Goal: Find specific page/section: Find specific page/section

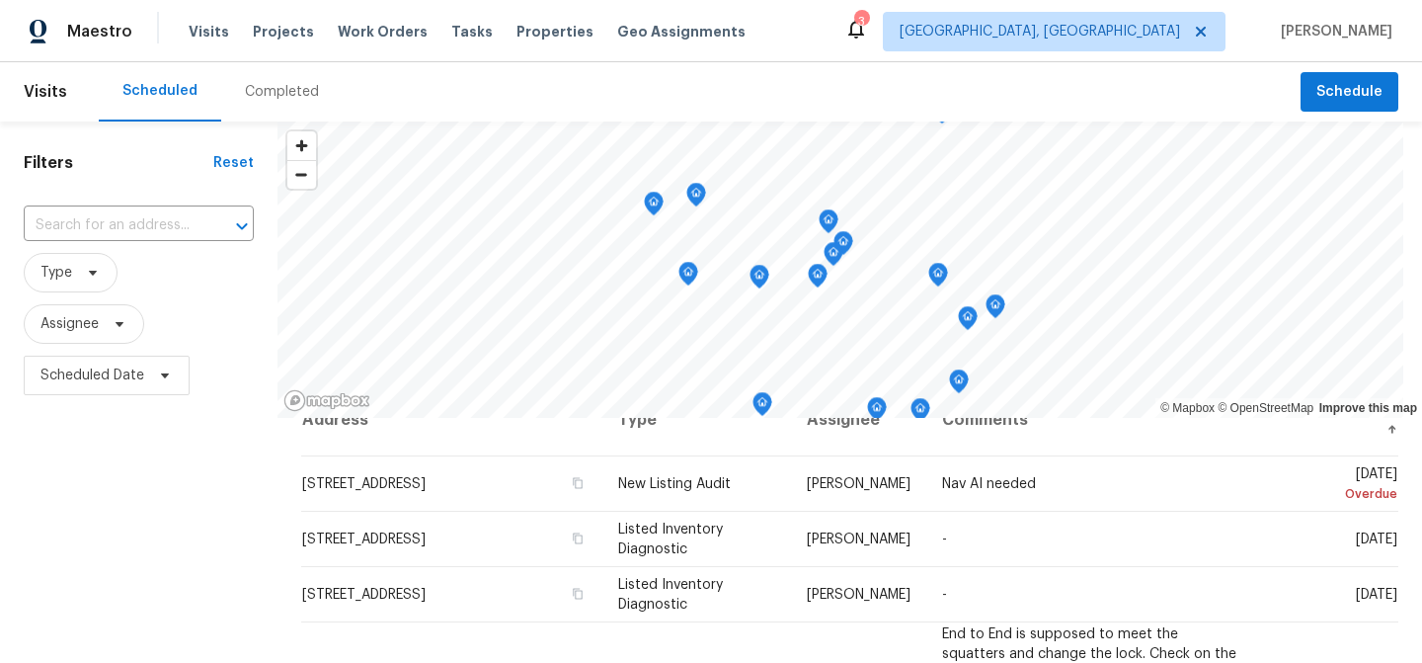
scroll to position [30, 0]
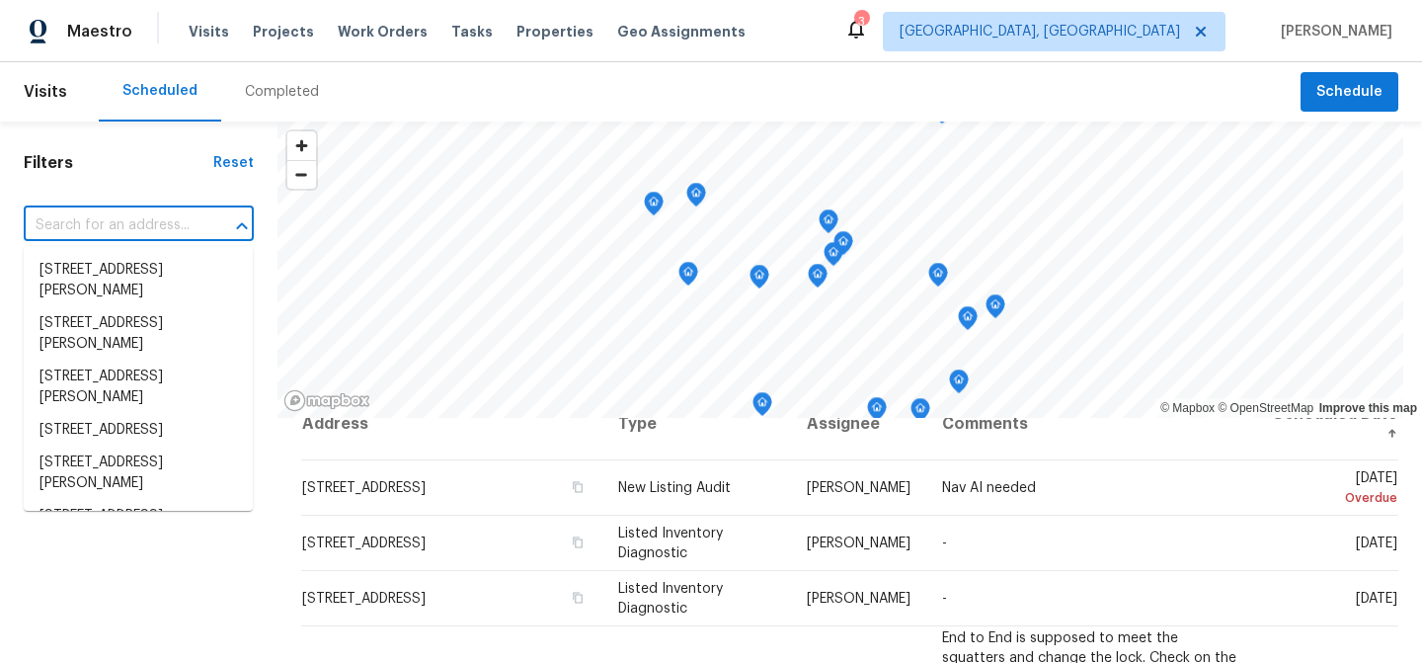
click at [184, 219] on input "text" at bounding box center [111, 225] width 175 height 31
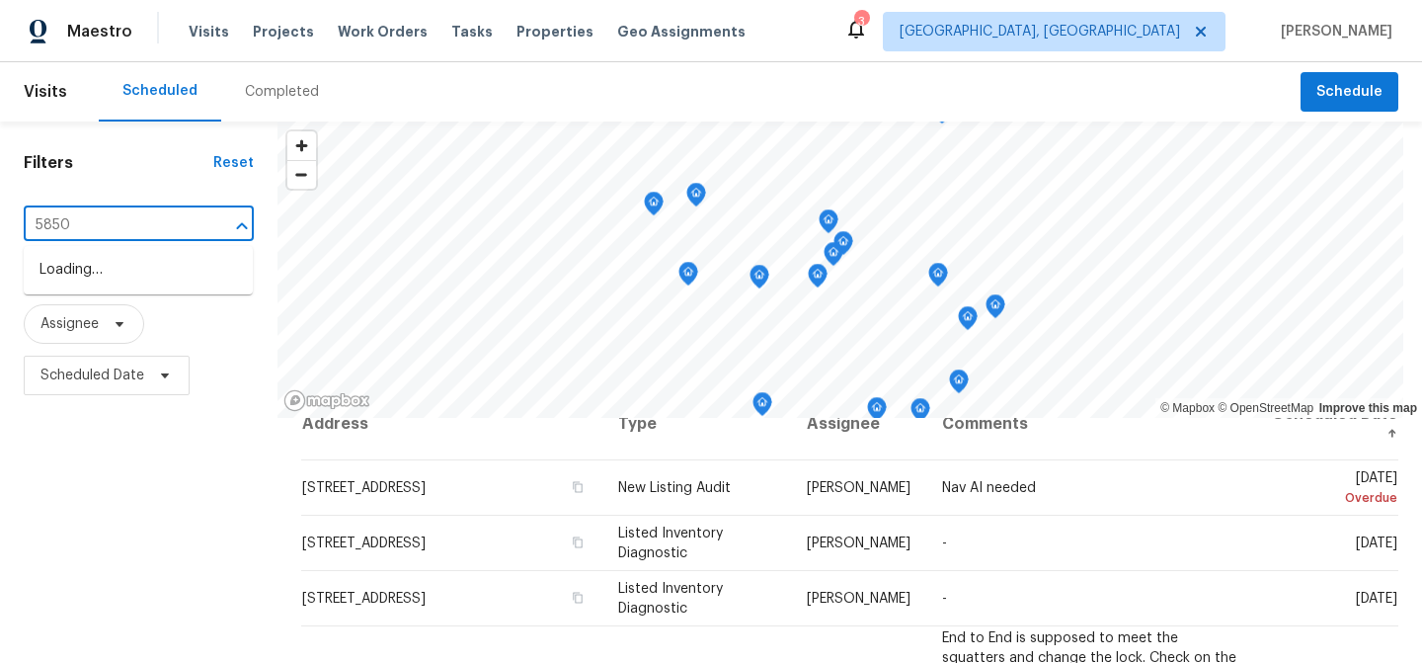
type input "5850"
click at [190, 272] on li "[STREET_ADDRESS]" at bounding box center [138, 270] width 229 height 33
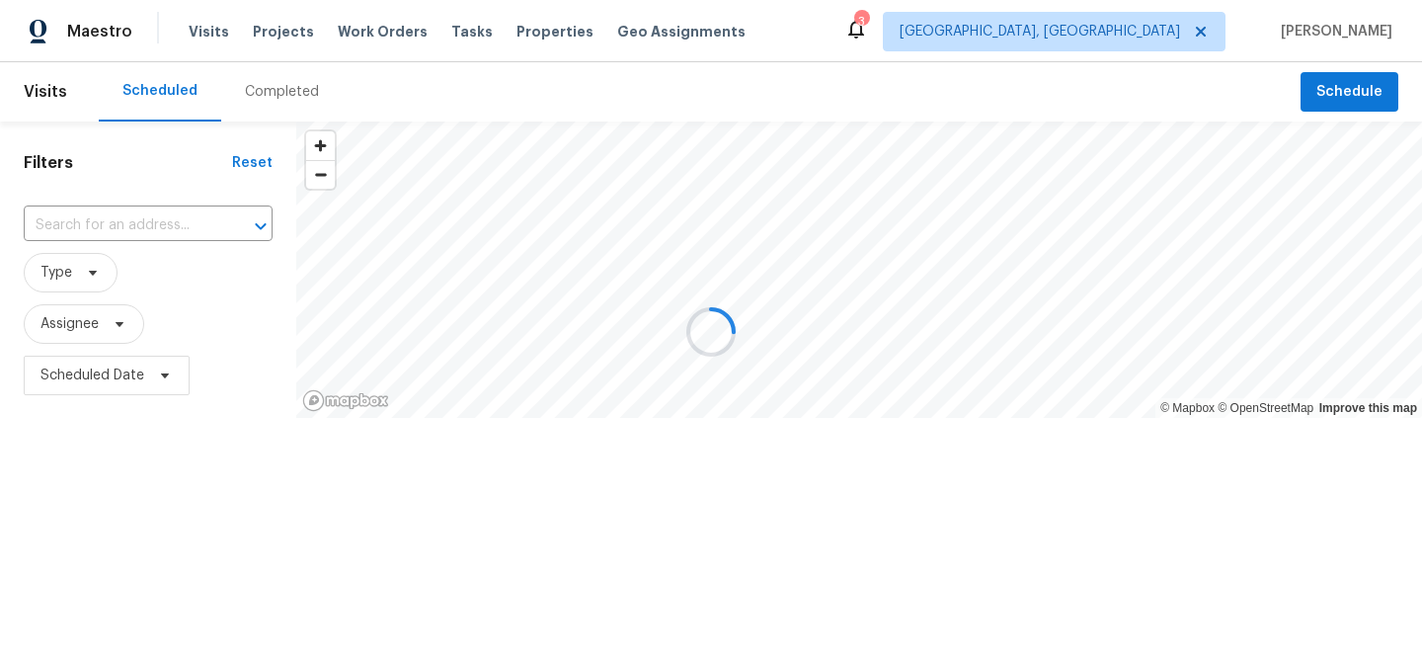
type input "[STREET_ADDRESS]"
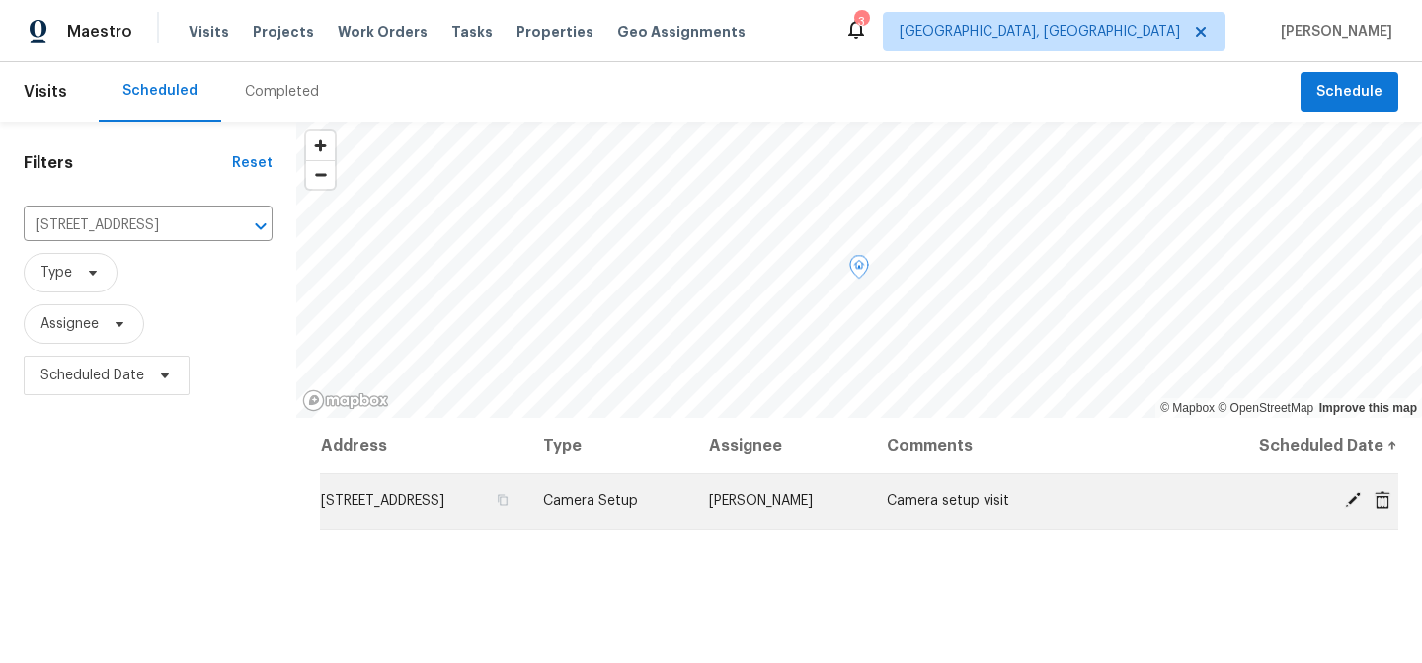
click at [777, 487] on td "[PERSON_NAME]" at bounding box center [782, 500] width 178 height 55
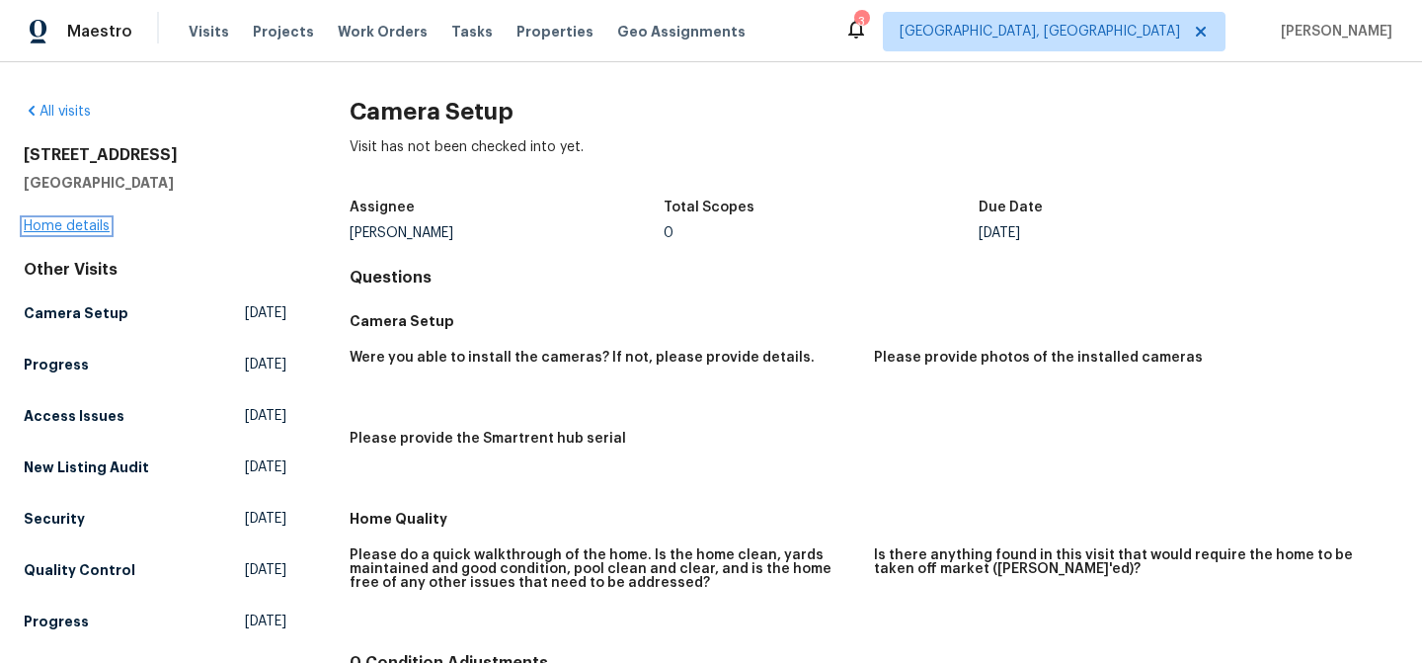
click at [70, 222] on link "Home details" at bounding box center [67, 226] width 86 height 14
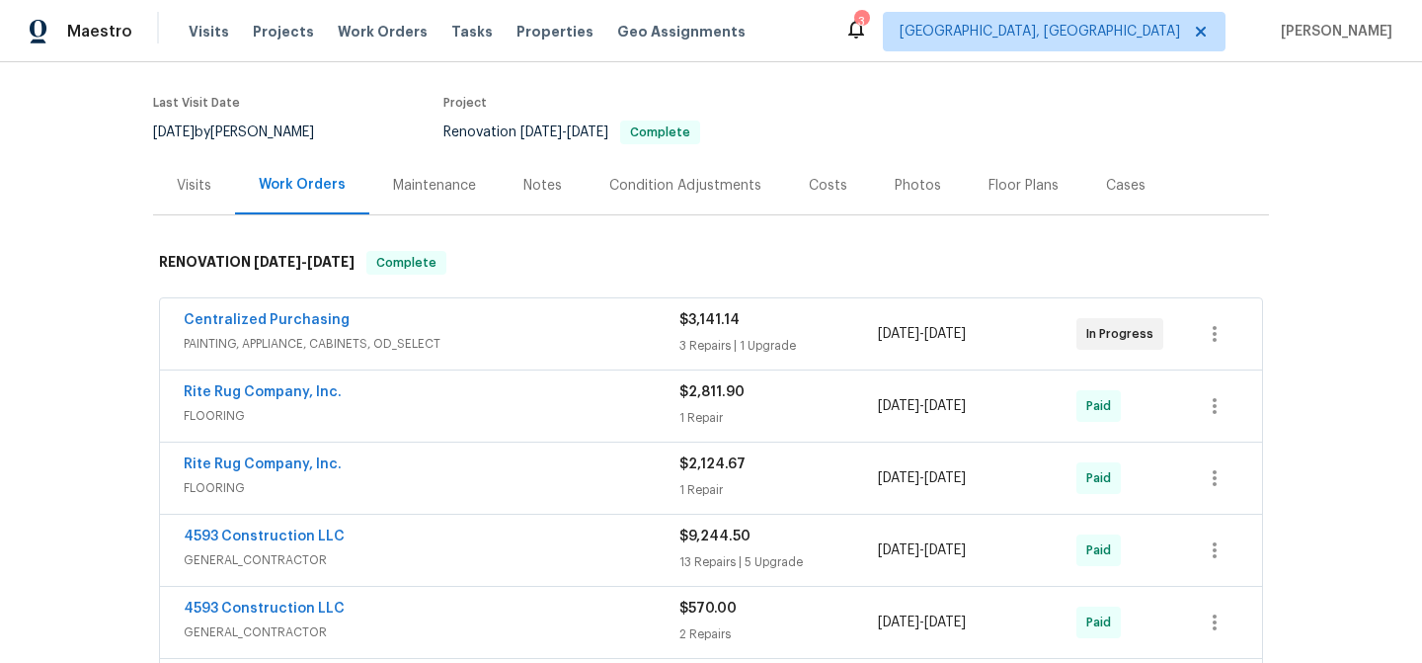
scroll to position [147, 0]
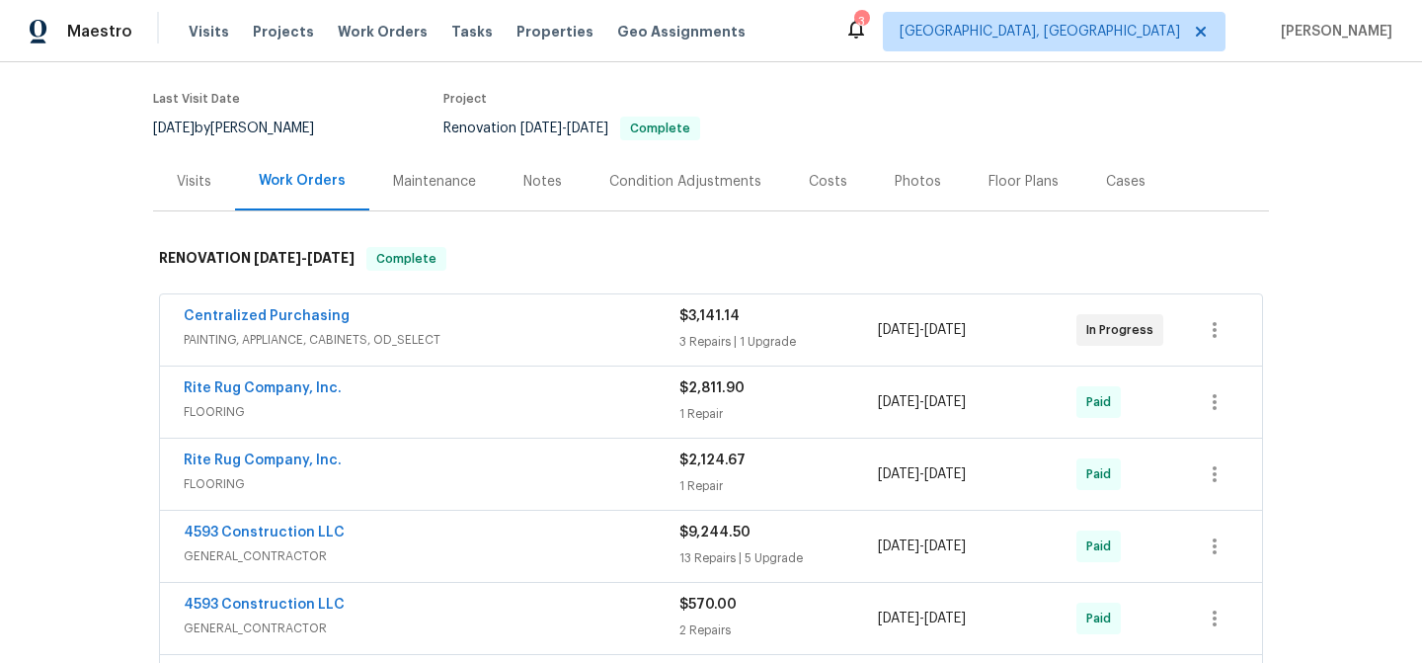
click at [186, 192] on div "Visits" at bounding box center [194, 181] width 82 height 58
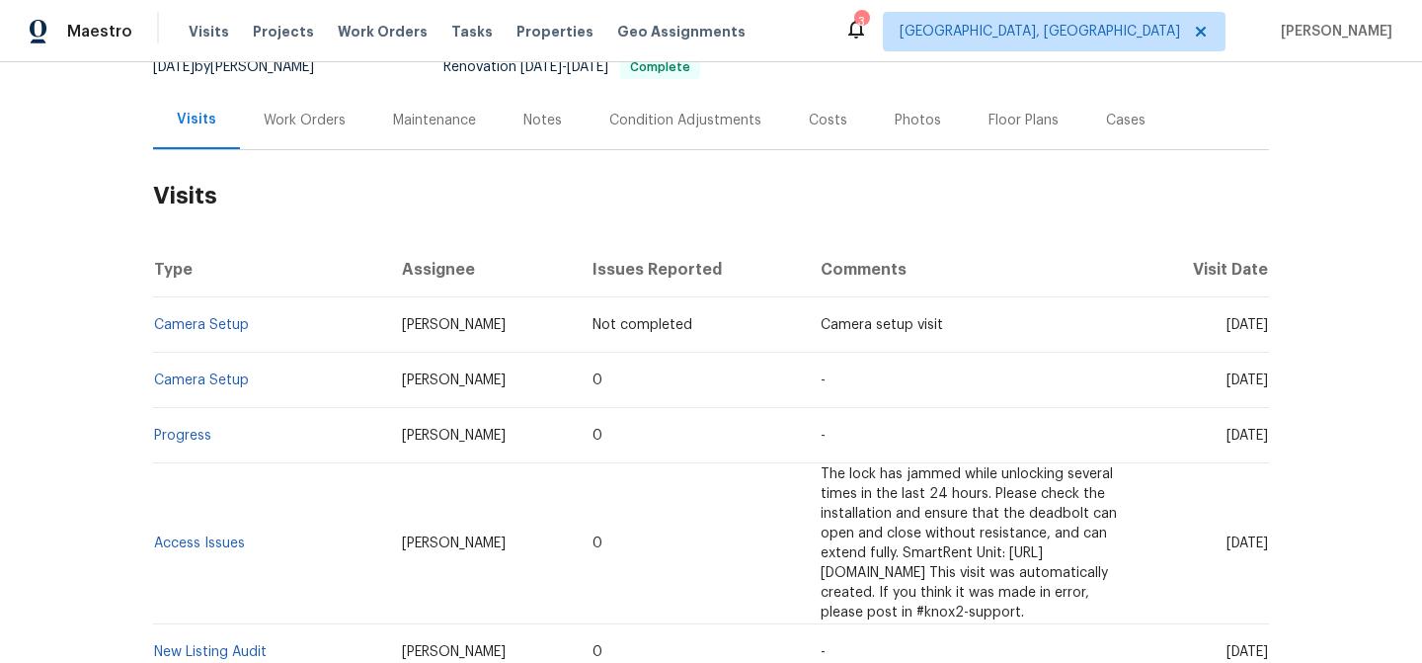
scroll to position [146, 0]
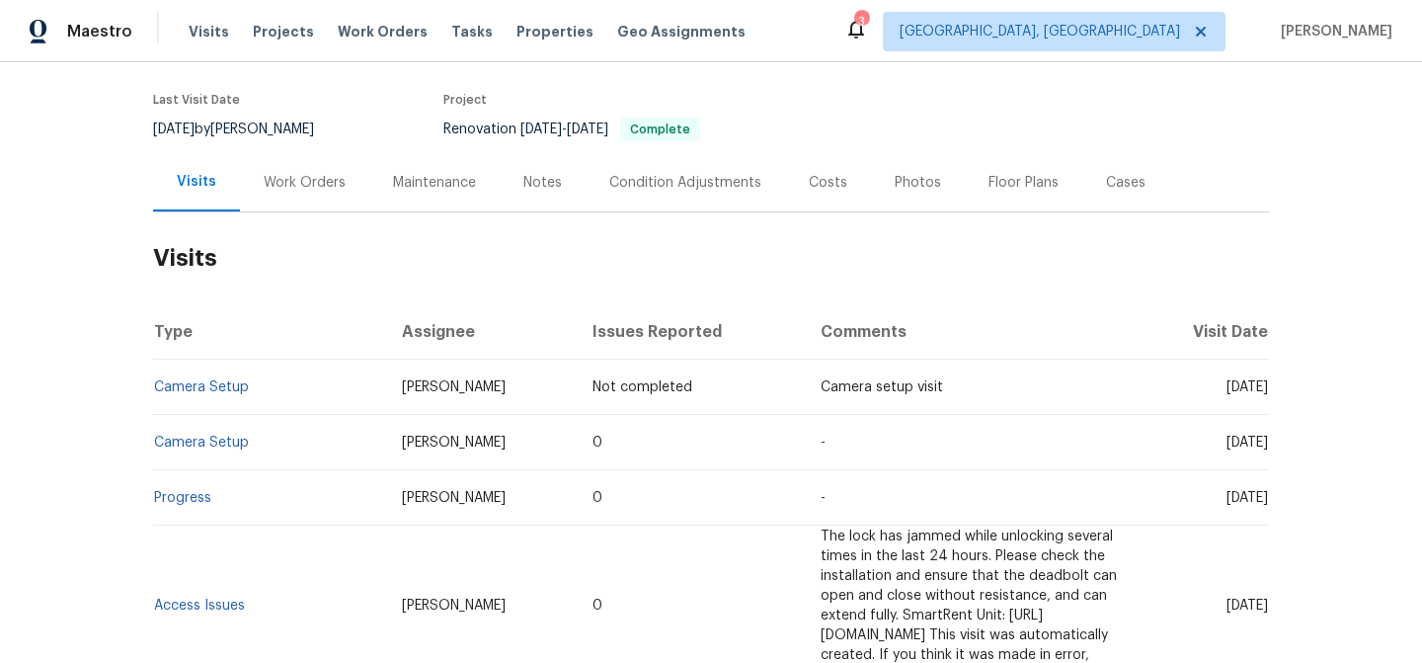
click at [537, 183] on div "Notes" at bounding box center [542, 183] width 39 height 20
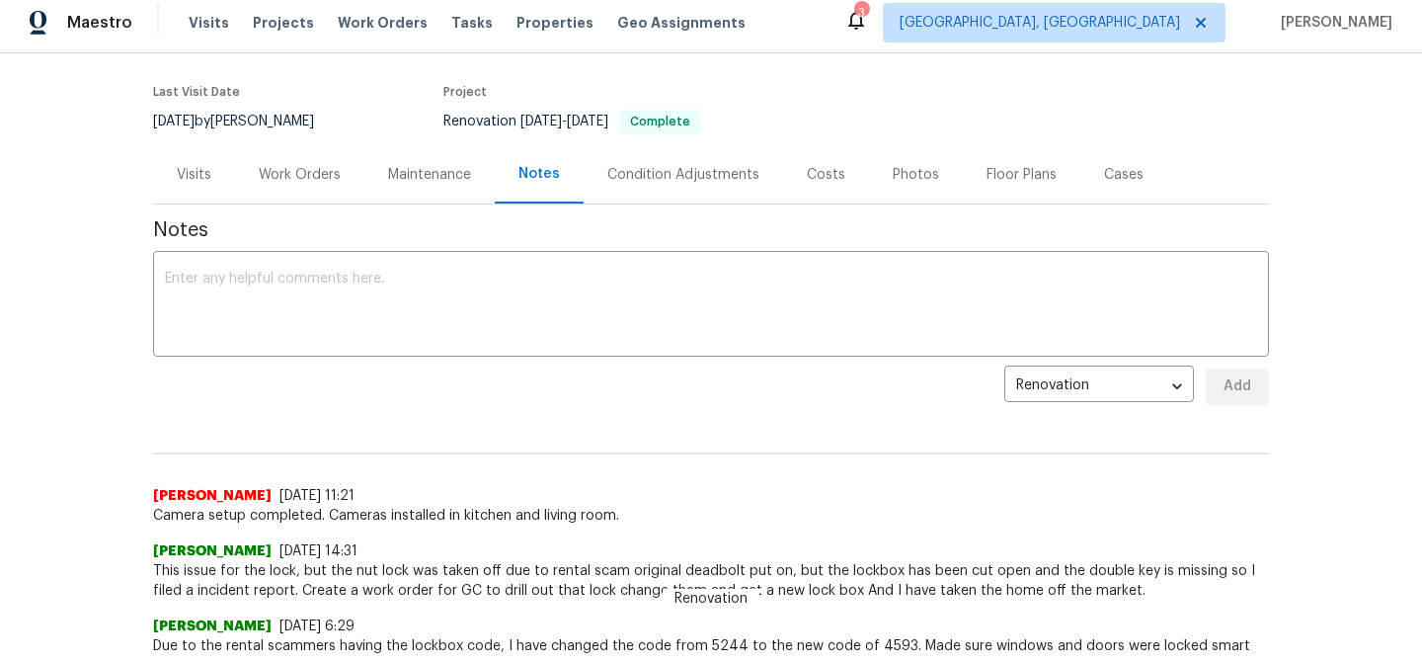
scroll to position [148, 0]
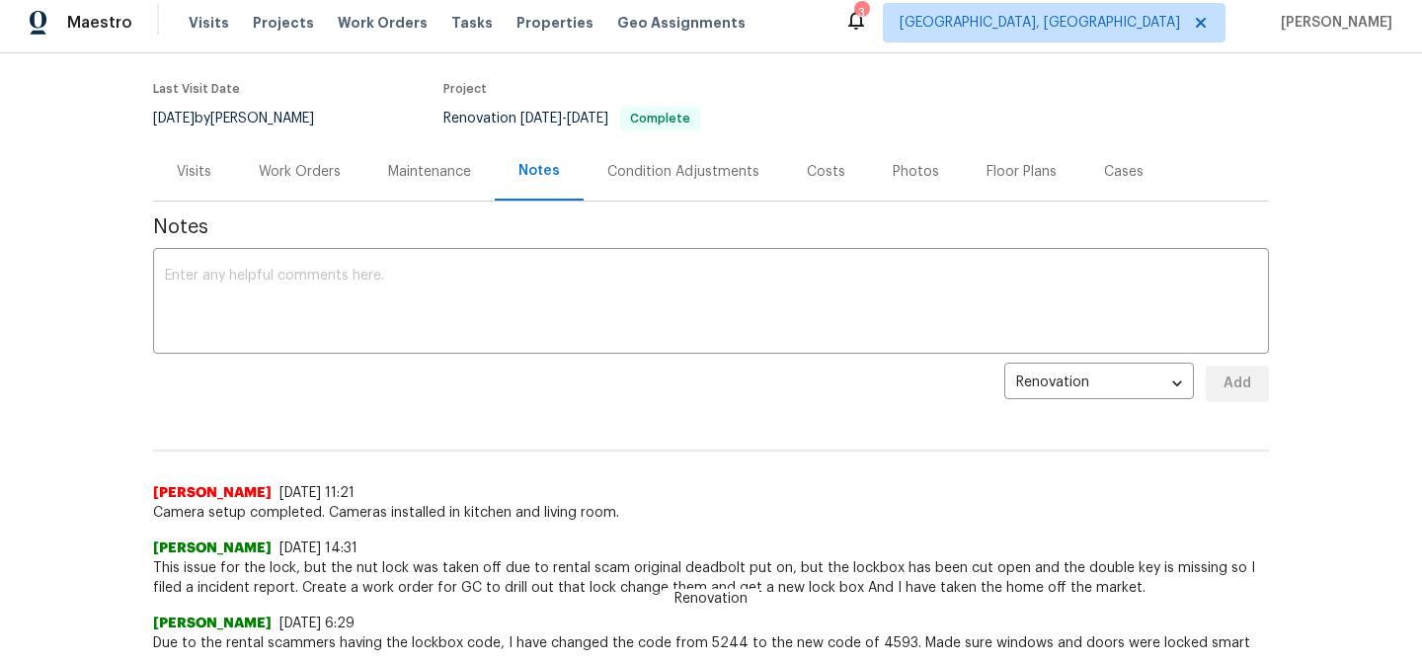
click at [734, 193] on div "Condition Adjustments" at bounding box center [683, 171] width 199 height 58
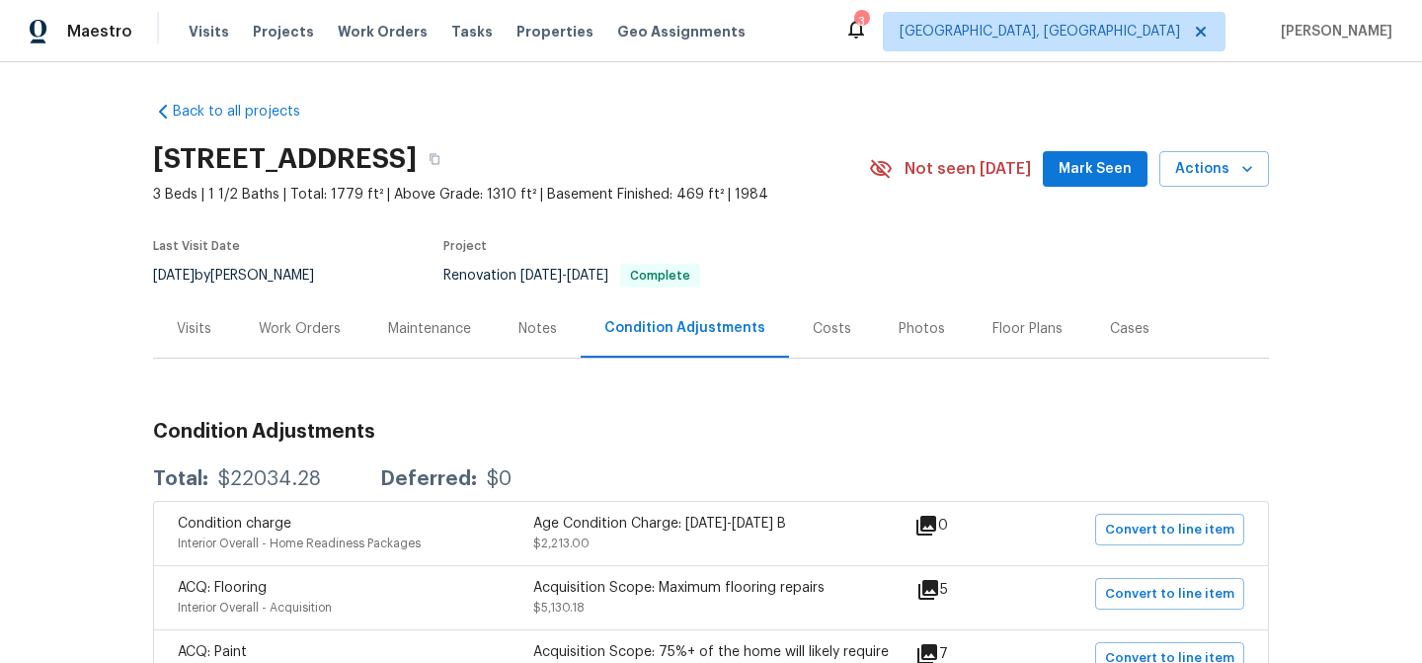
click at [419, 31] on div "Visits Projects Work Orders Tasks Properties Geo Assignments" at bounding box center [479, 31] width 581 height 39
drag, startPoint x: 456, startPoint y: 54, endPoint x: 418, endPoint y: 56, distance: 38.6
click at [454, 54] on div "Maestro Visits Projects Work Orders Tasks Properties Geo Assignments 3 [GEOGRAP…" at bounding box center [711, 31] width 1422 height 62
click at [373, 26] on span "Work Orders" at bounding box center [383, 32] width 90 height 20
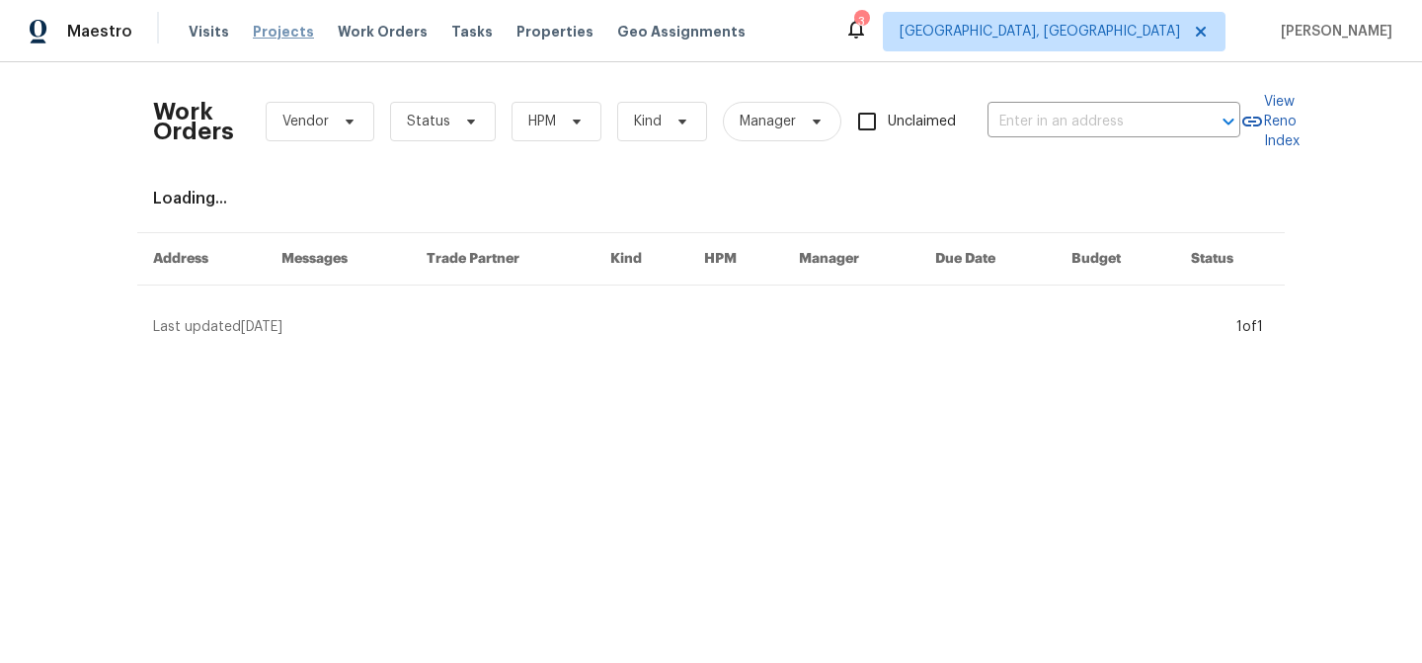
click at [260, 38] on span "Projects" at bounding box center [283, 32] width 61 height 20
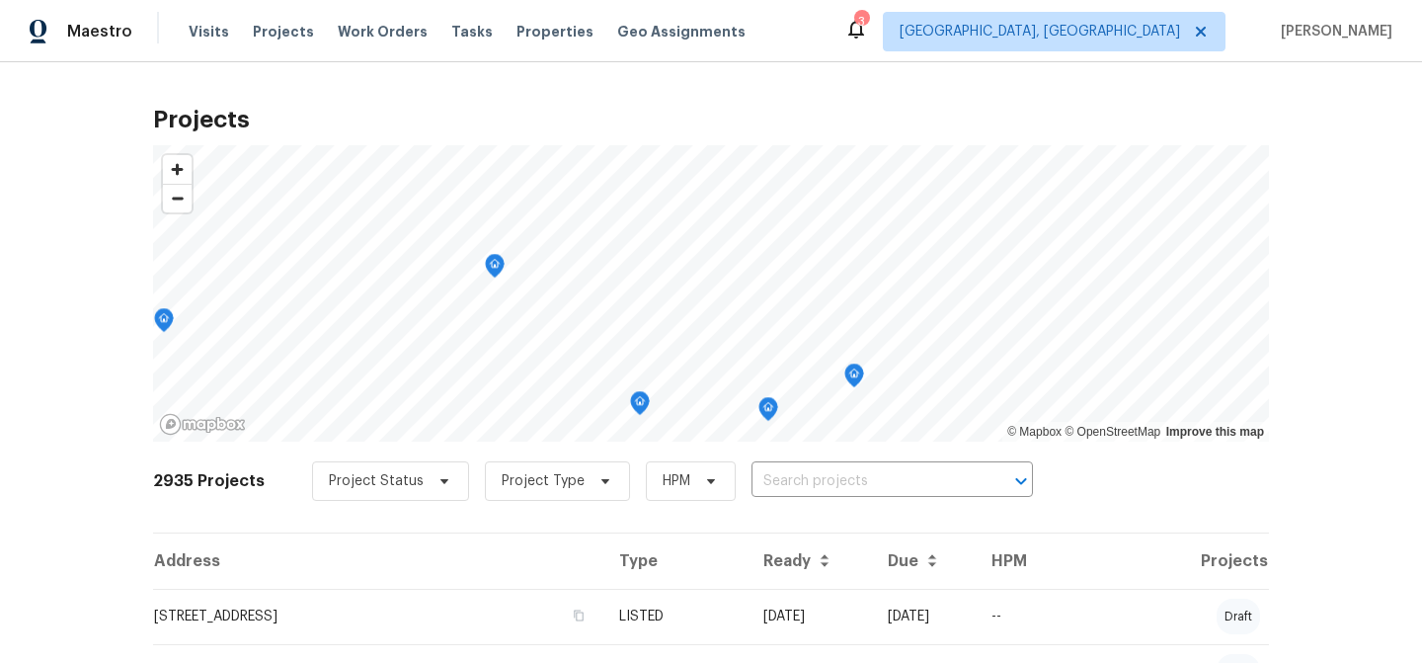
click at [501, 267] on icon "Map marker" at bounding box center [495, 266] width 18 height 23
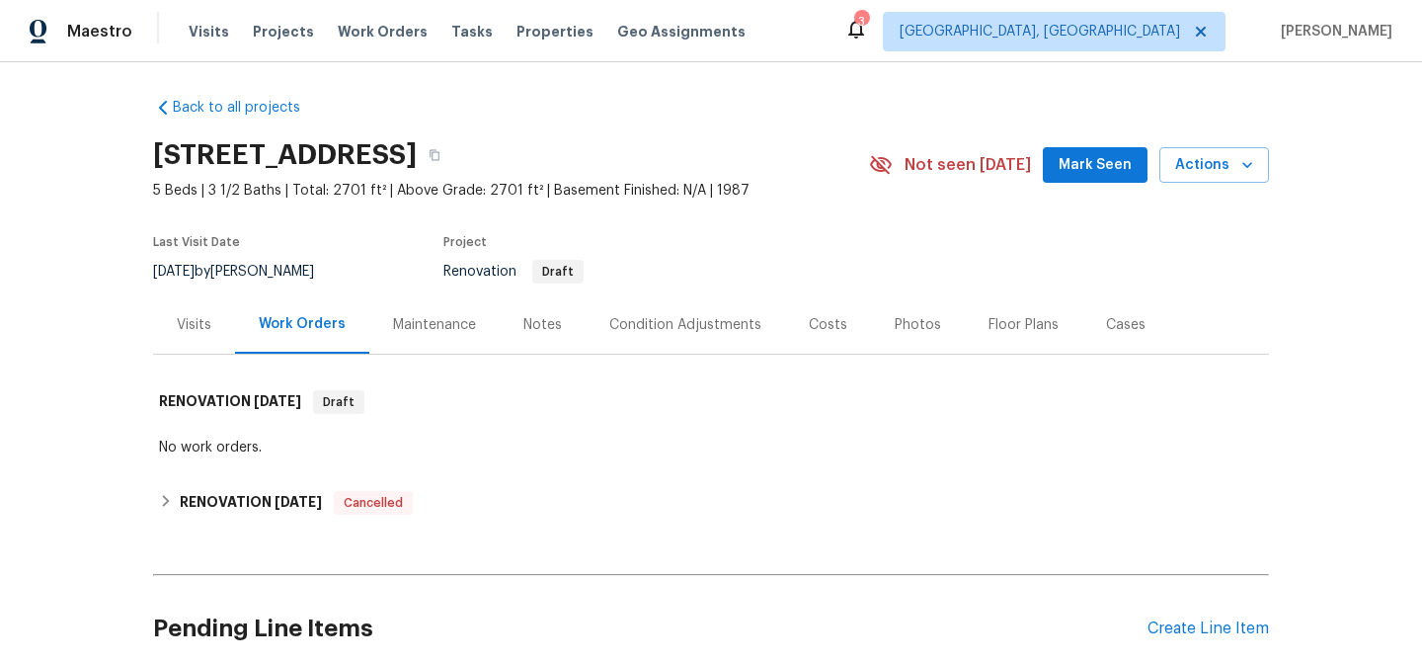
scroll to position [3, 0]
drag, startPoint x: 155, startPoint y: 150, endPoint x: 390, endPoint y: 150, distance: 235.0
click at [390, 150] on h2 "[STREET_ADDRESS]" at bounding box center [285, 156] width 264 height 20
copy h2 "29603 Electric Dr"
